Goal: Transaction & Acquisition: Purchase product/service

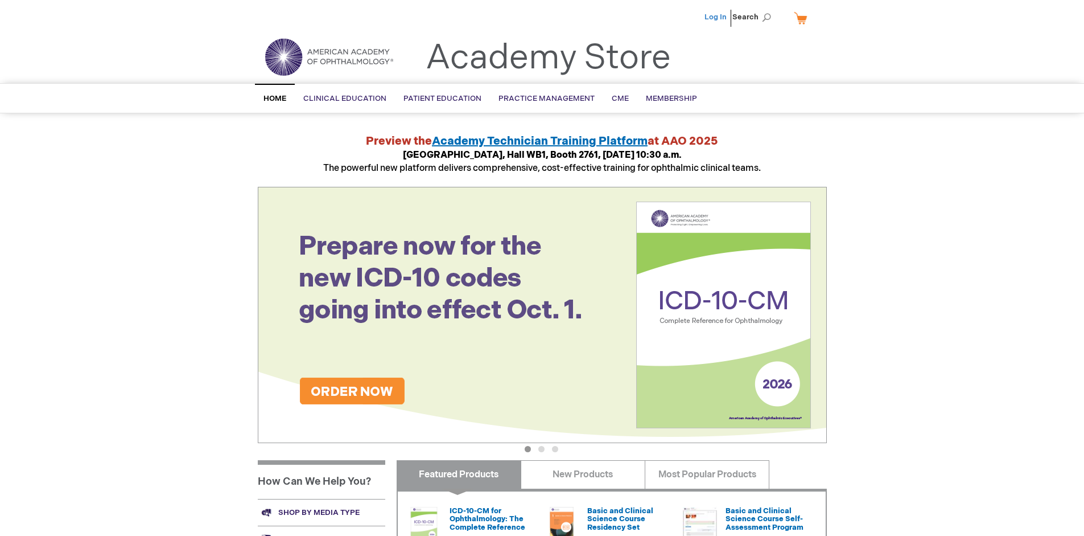
click at [717, 17] on link "Log In" at bounding box center [716, 17] width 22 height 9
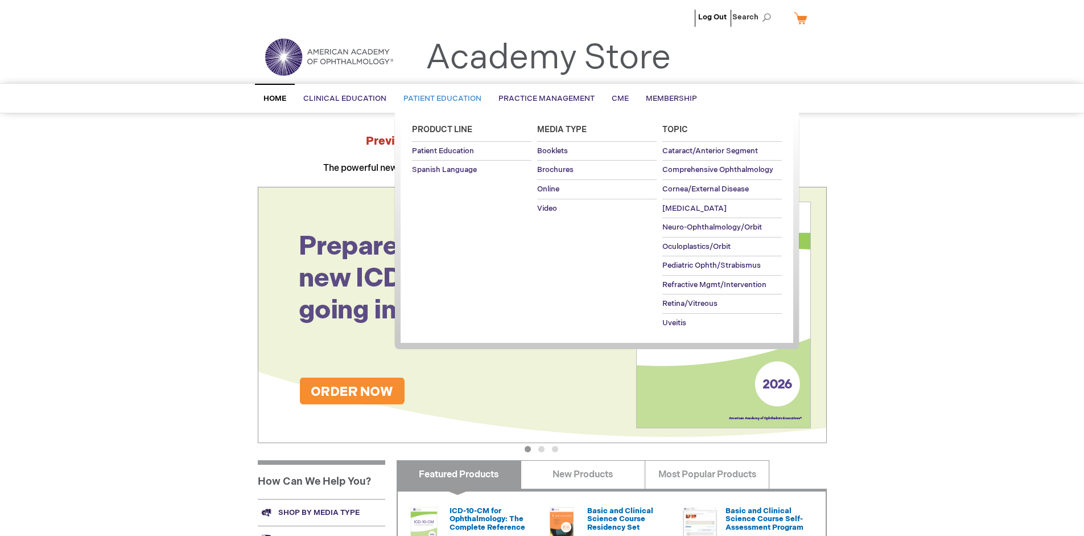
click at [439, 98] on span "Patient Education" at bounding box center [443, 98] width 78 height 9
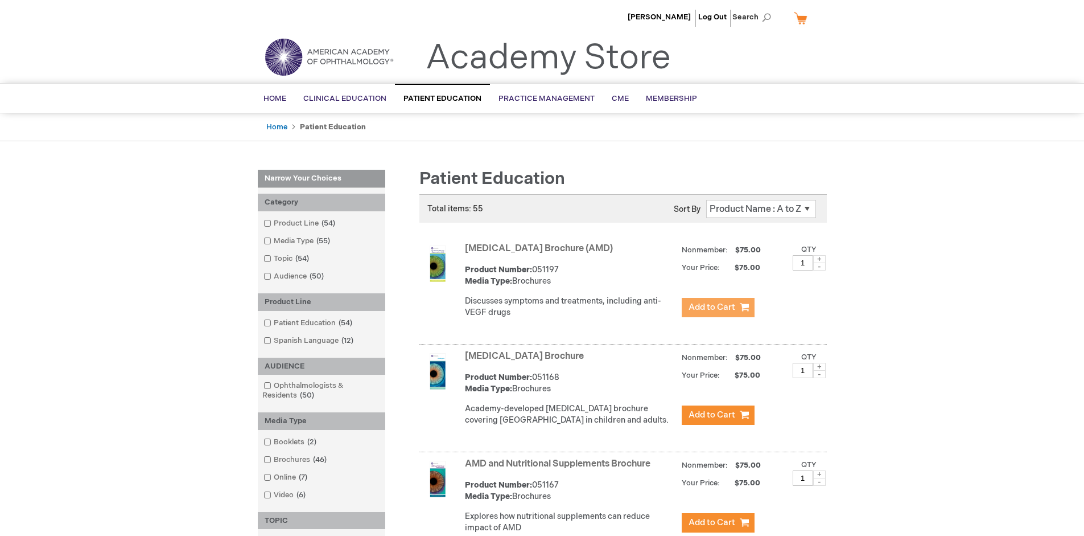
click at [718, 307] on span "Add to Cart" at bounding box center [712, 307] width 47 height 11
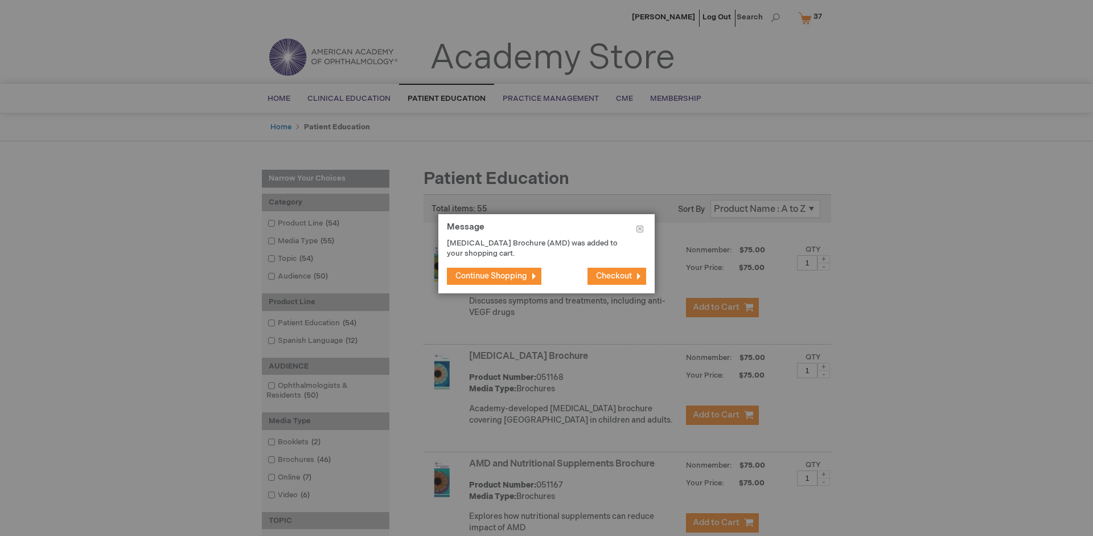
click at [491, 275] on span "Continue Shopping" at bounding box center [491, 276] width 72 height 10
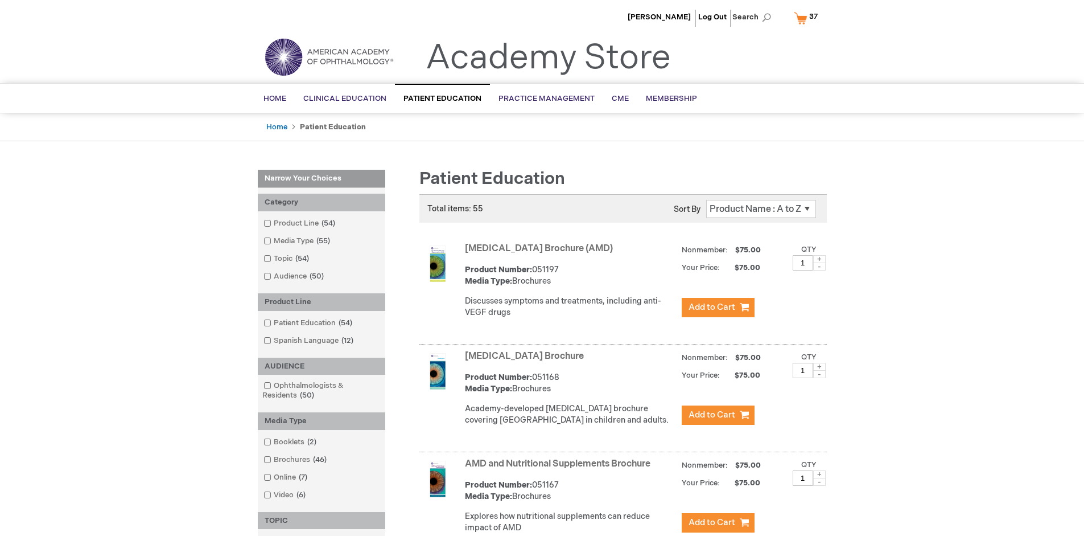
click at [560, 469] on link "AMD and Nutritional Supplements Brochure" at bounding box center [558, 463] width 186 height 11
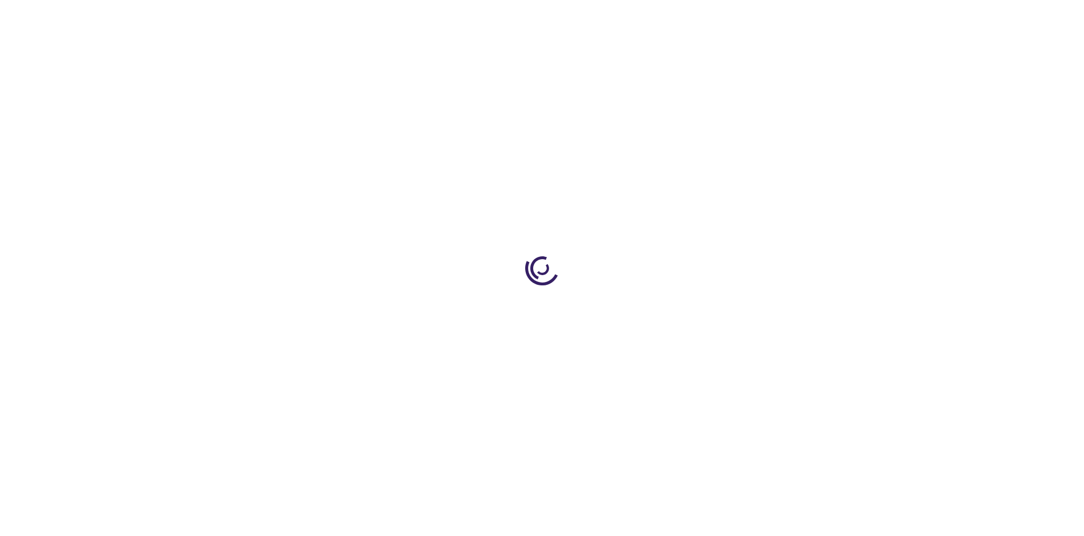
type input "1"
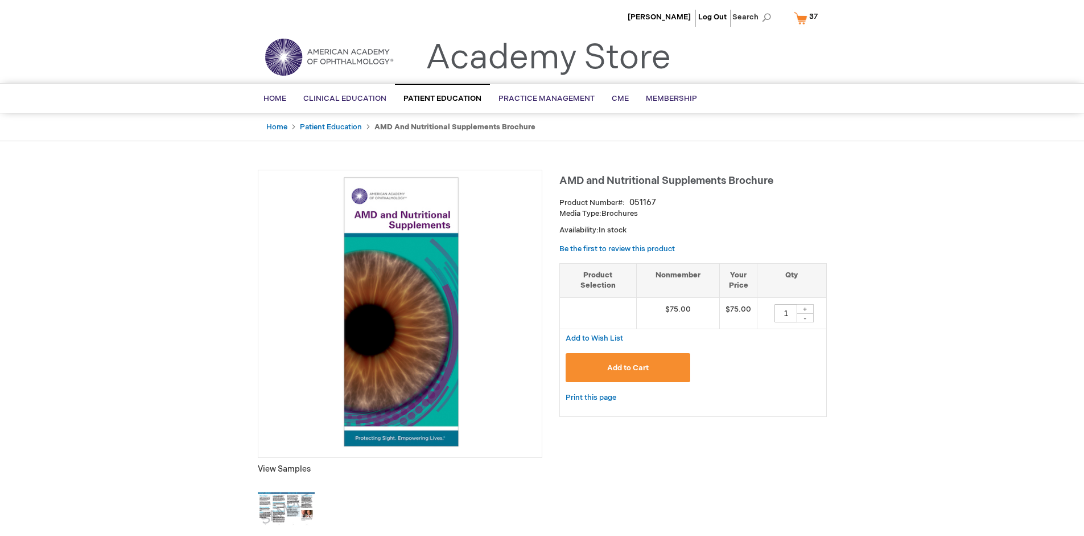
click at [628, 367] on span "Add to Cart" at bounding box center [628, 367] width 42 height 9
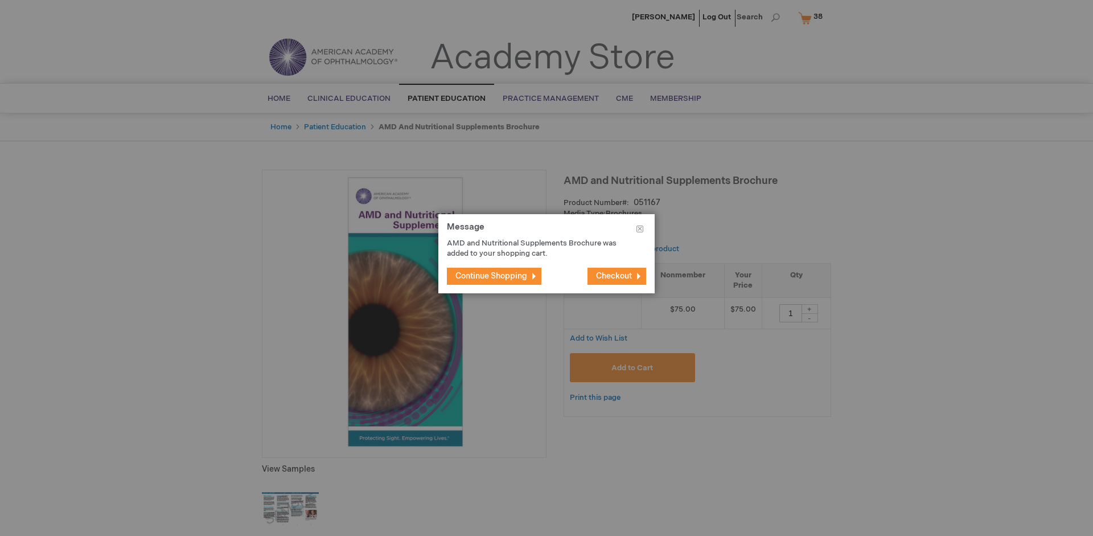
click at [491, 275] on span "Continue Shopping" at bounding box center [491, 276] width 72 height 10
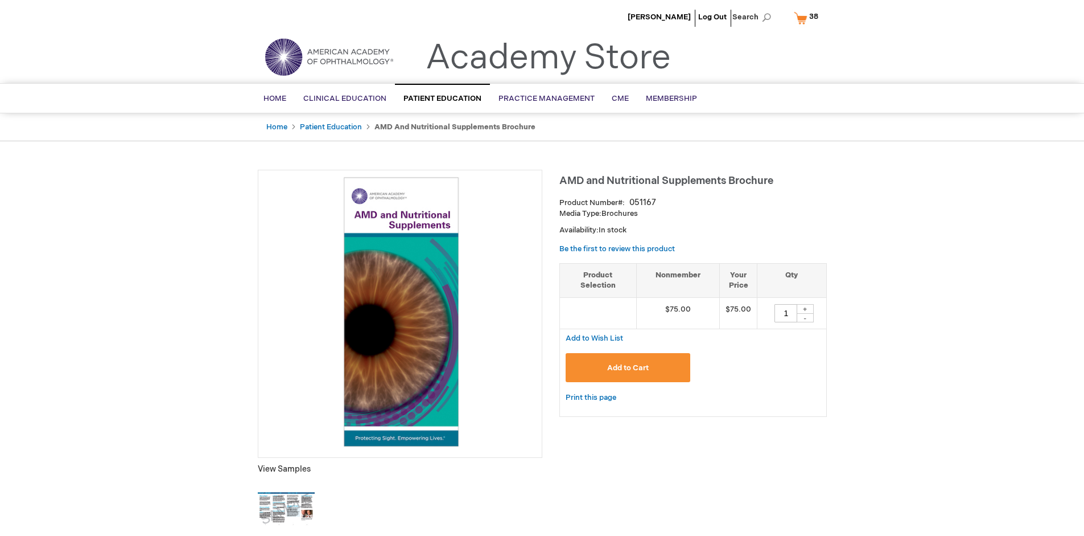
click at [808, 18] on span "38 38 items" at bounding box center [814, 17] width 13 height 14
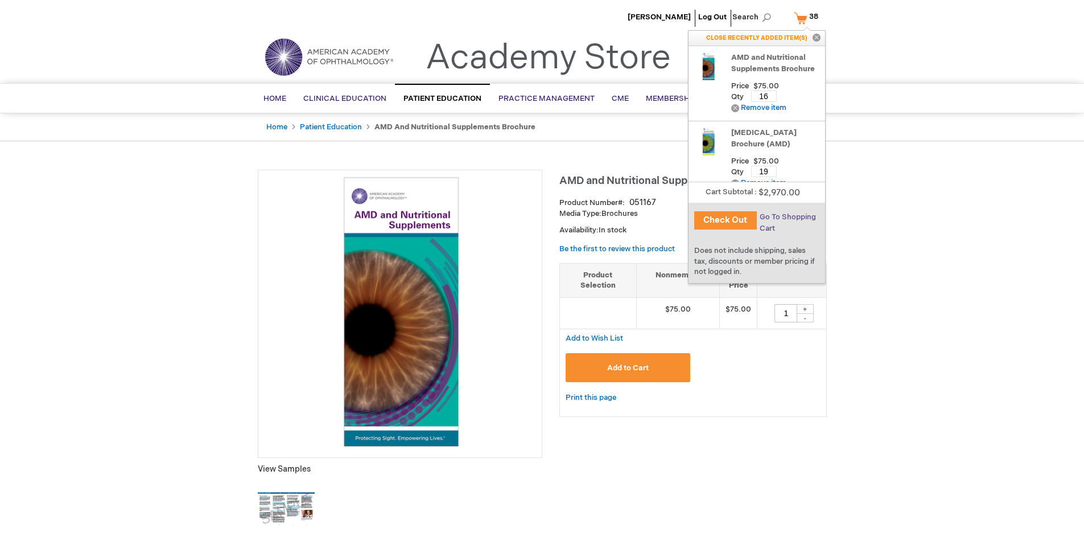
click at [787, 217] on span "Go To Shopping Cart" at bounding box center [788, 222] width 56 height 20
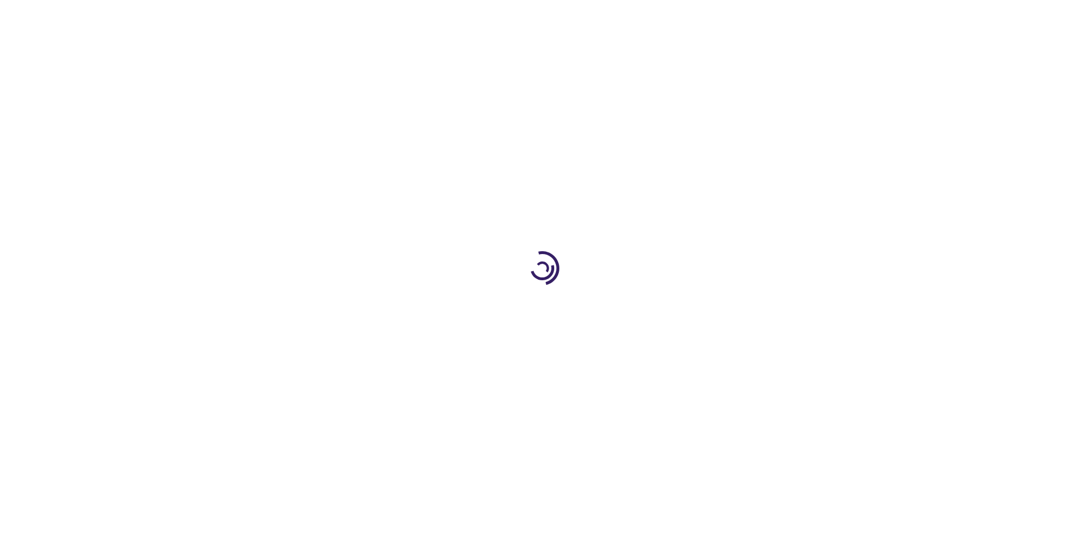
select select "US"
select select "41"
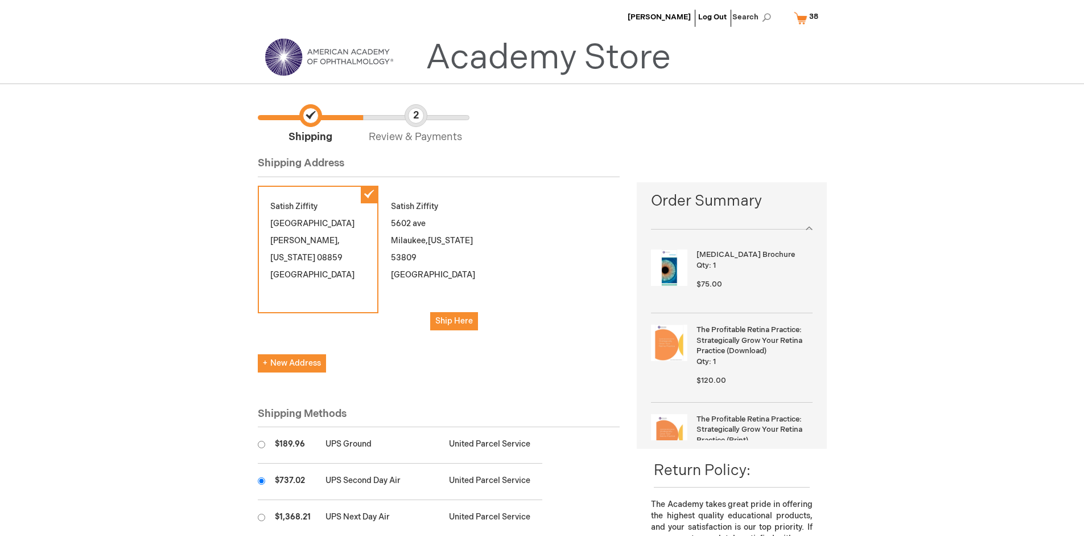
click at [261, 480] on input "radio" at bounding box center [261, 480] width 7 height 7
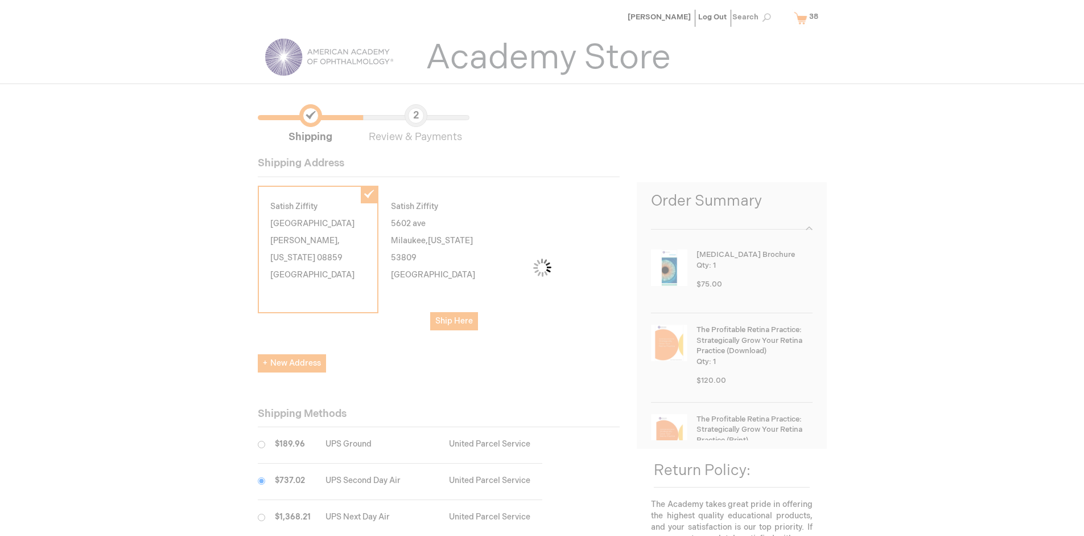
scroll to position [57, 0]
